Goal: Navigation & Orientation: Find specific page/section

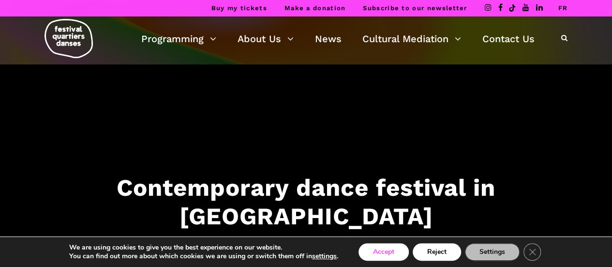
click at [392, 247] on button "Accept" at bounding box center [384, 251] width 50 height 17
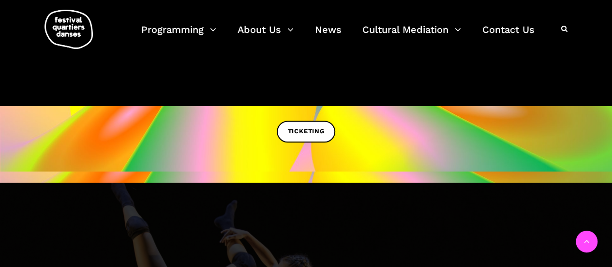
scroll to position [387, 0]
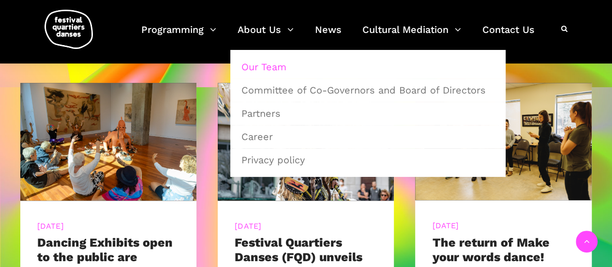
click at [264, 66] on link "Our Team" at bounding box center [368, 67] width 265 height 22
